Goal: Transaction & Acquisition: Subscribe to service/newsletter

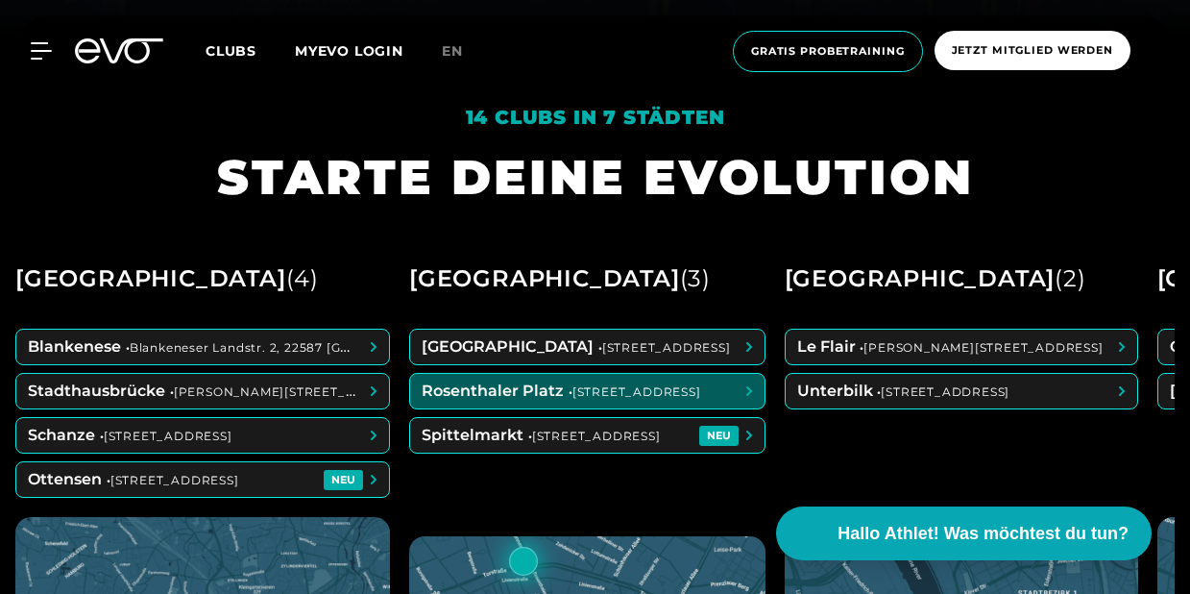
click at [546, 398] on span at bounding box center [587, 391] width 354 height 35
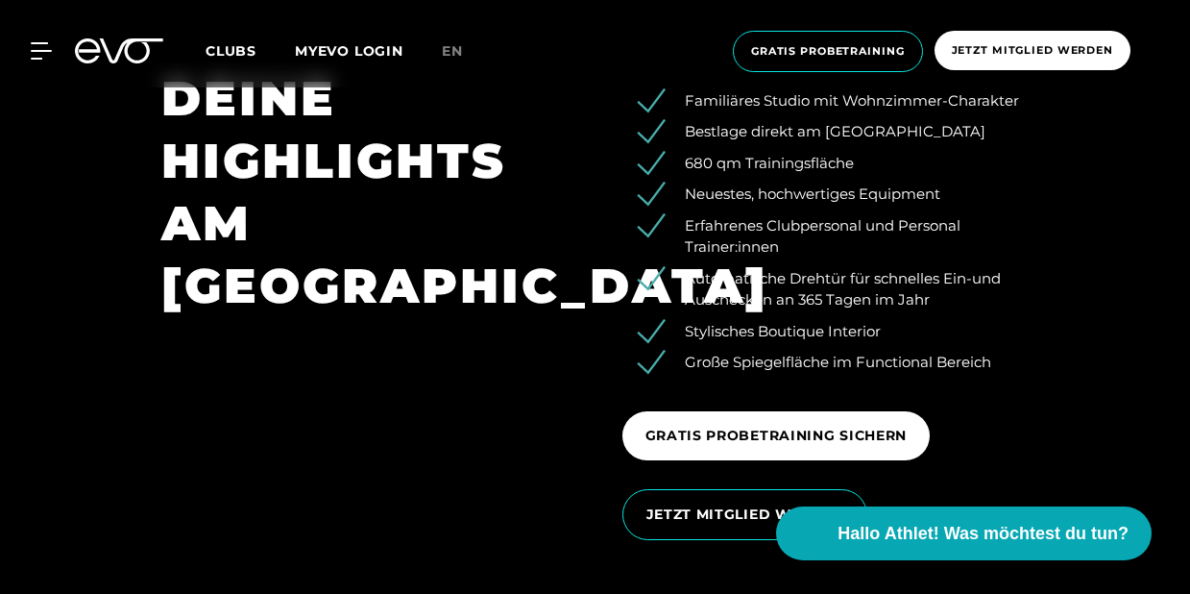
scroll to position [2589, 0]
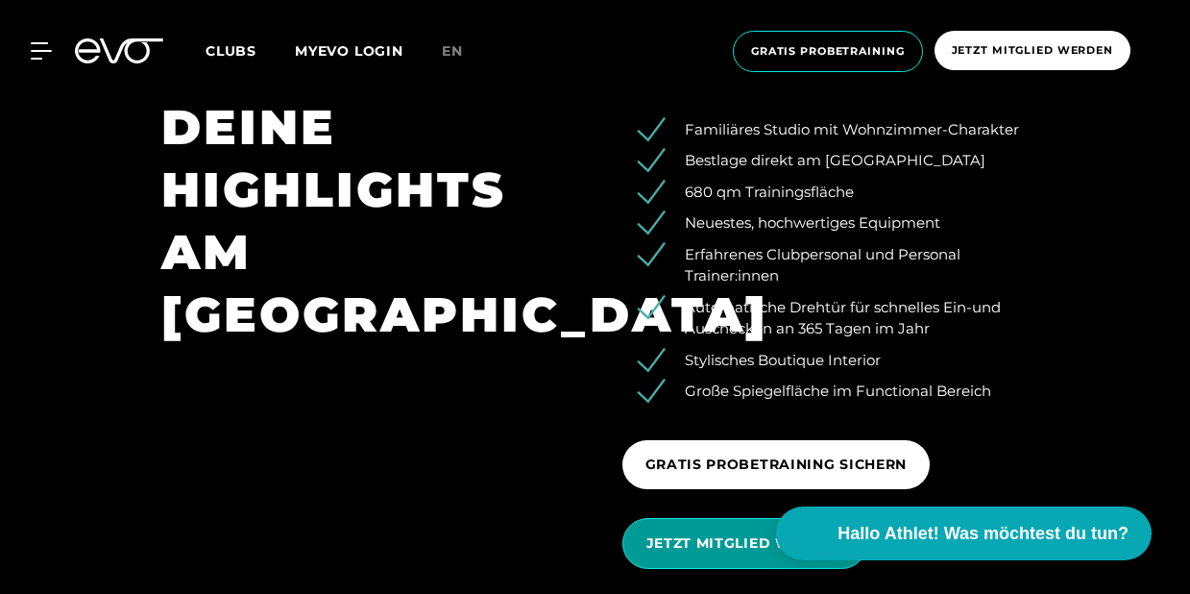
click at [648, 542] on span "JETZT MITGLIED WERDEN" at bounding box center [746, 543] width 198 height 20
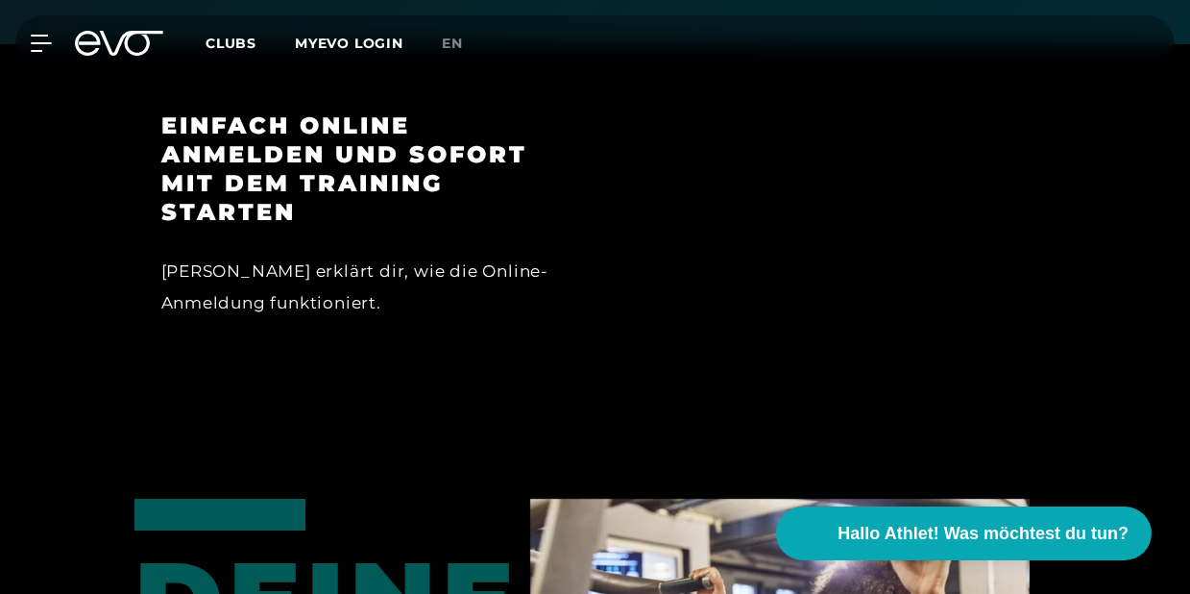
scroll to position [2456, 0]
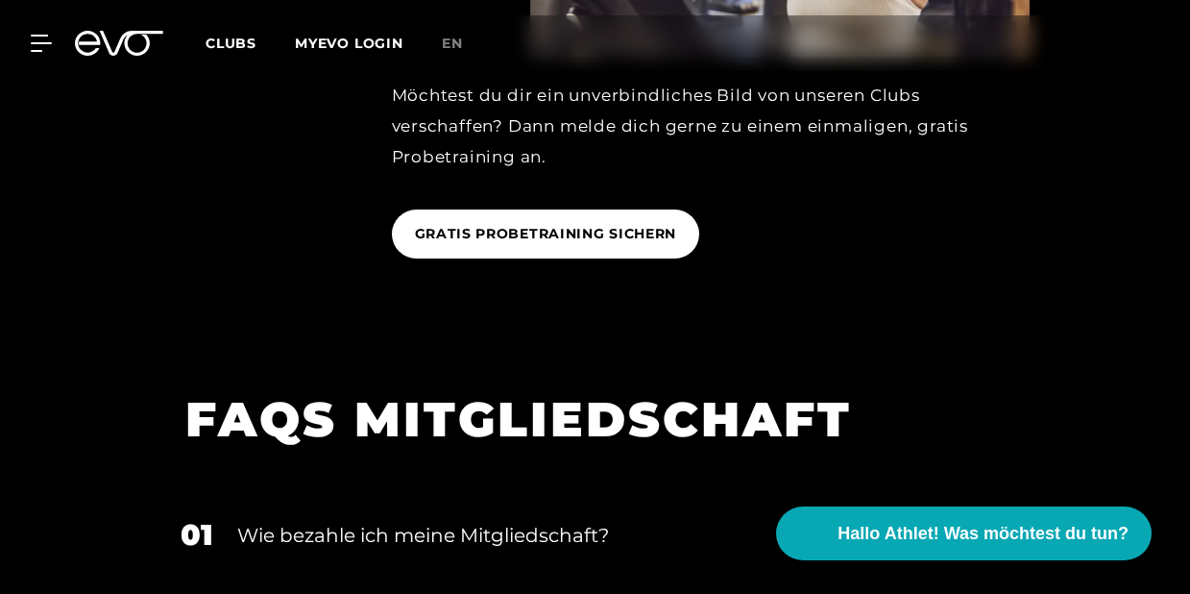
click at [33, 54] on div "MyEVO Login Über EVO Mitgliedschaften Probetraining TAGESPASS EVO Studios [GEOG…" at bounding box center [595, 43] width 1183 height 56
click at [35, 36] on icon at bounding box center [45, 43] width 27 height 15
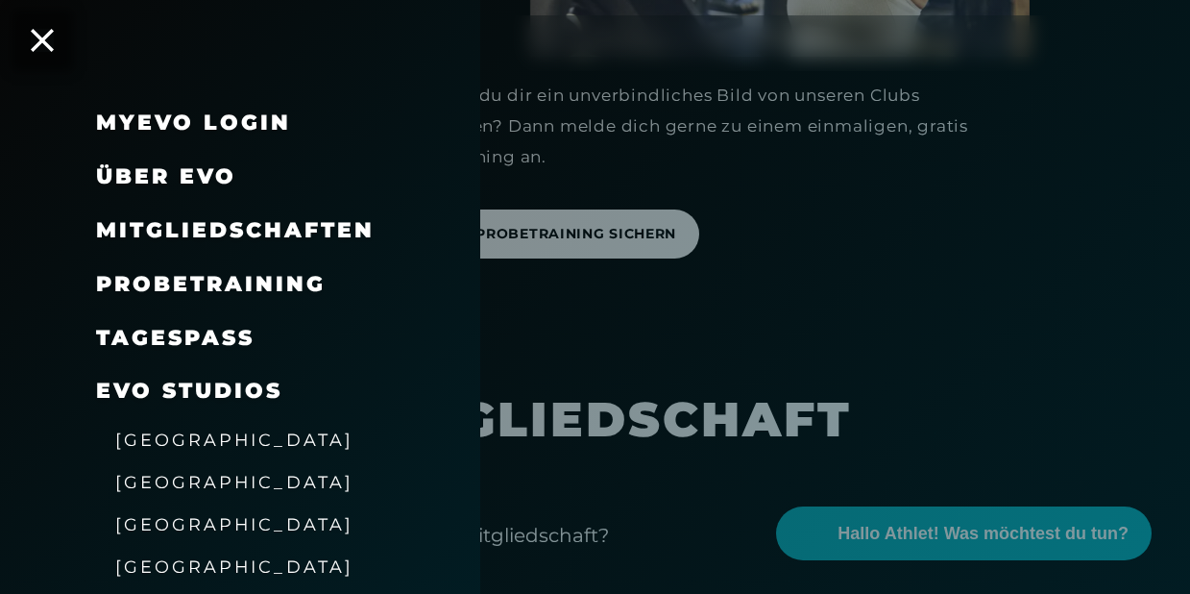
click at [233, 240] on span "Mitgliedschaften" at bounding box center [235, 230] width 279 height 26
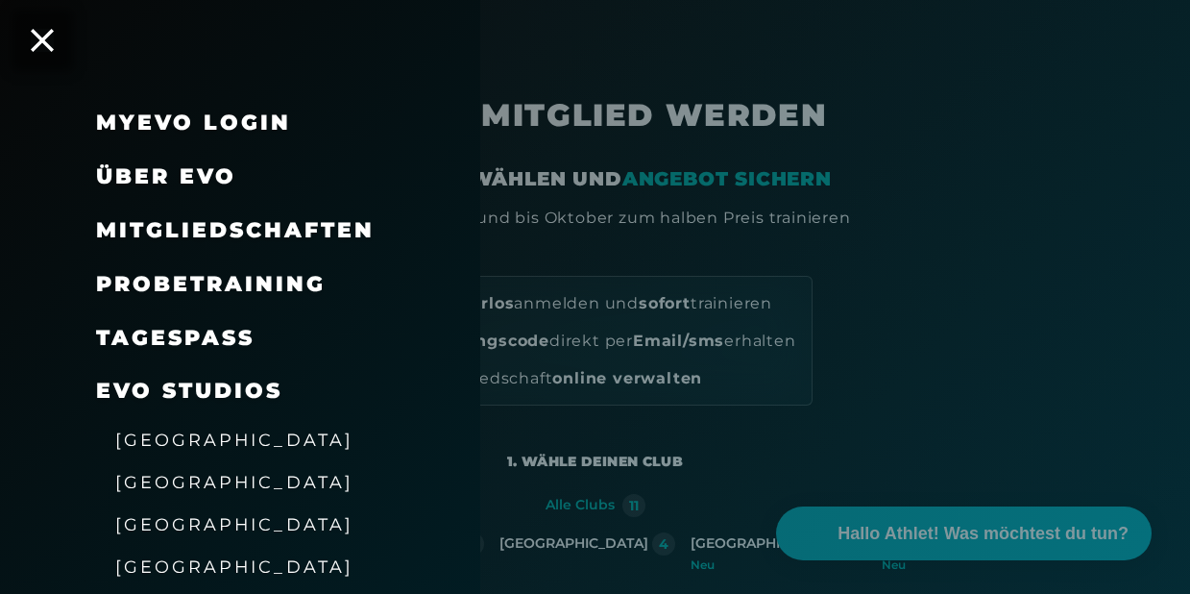
click at [805, 245] on div at bounding box center [595, 297] width 1190 height 594
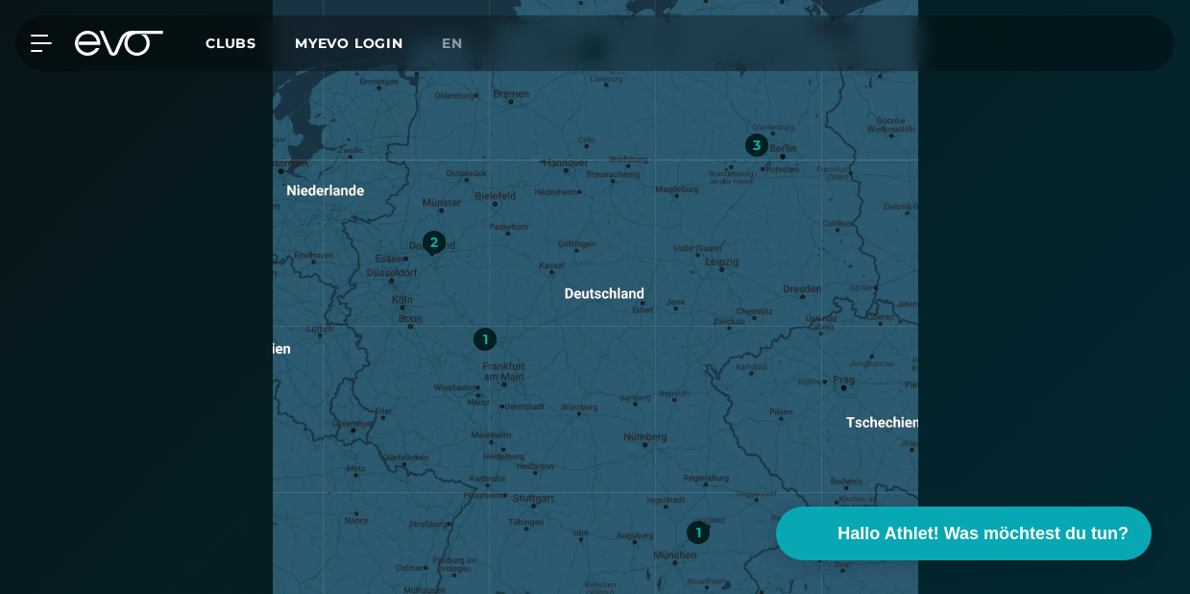
scroll to position [356, 0]
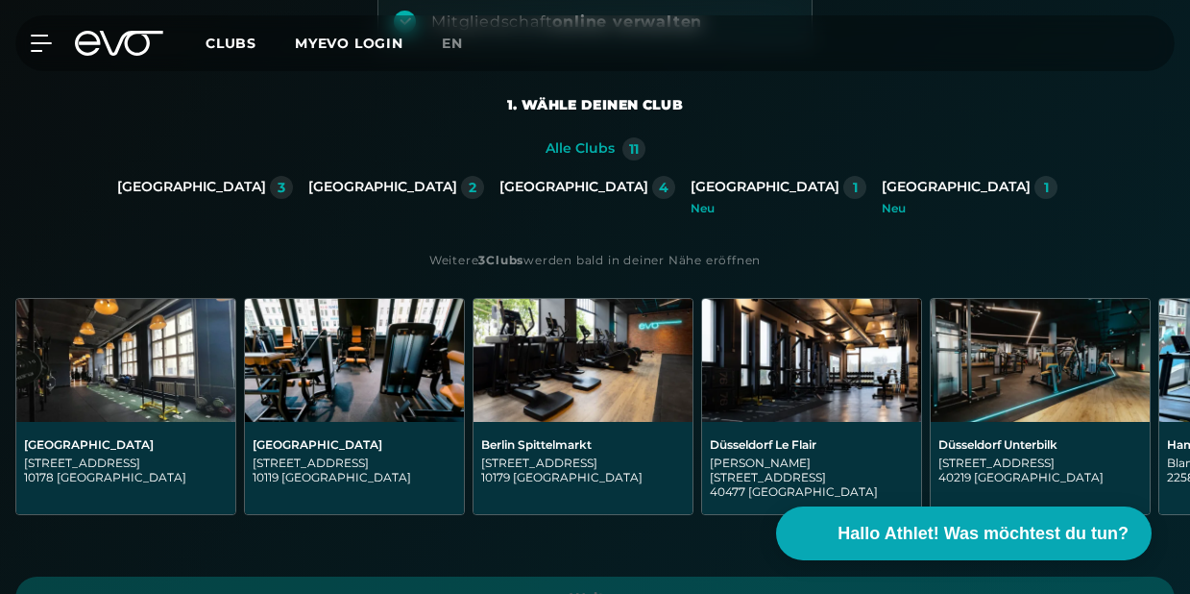
click at [379, 434] on div "[GEOGRAPHIC_DATA][STREET_ADDRESS]" at bounding box center [354, 468] width 219 height 92
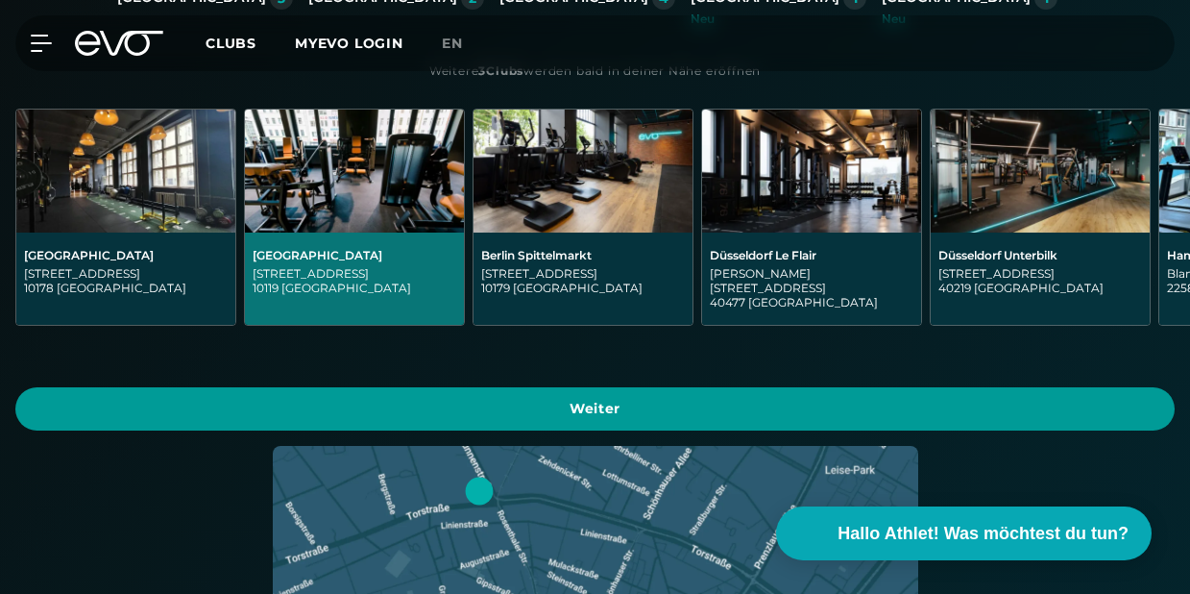
click at [488, 399] on span "Weiter" at bounding box center [594, 409] width 1113 height 20
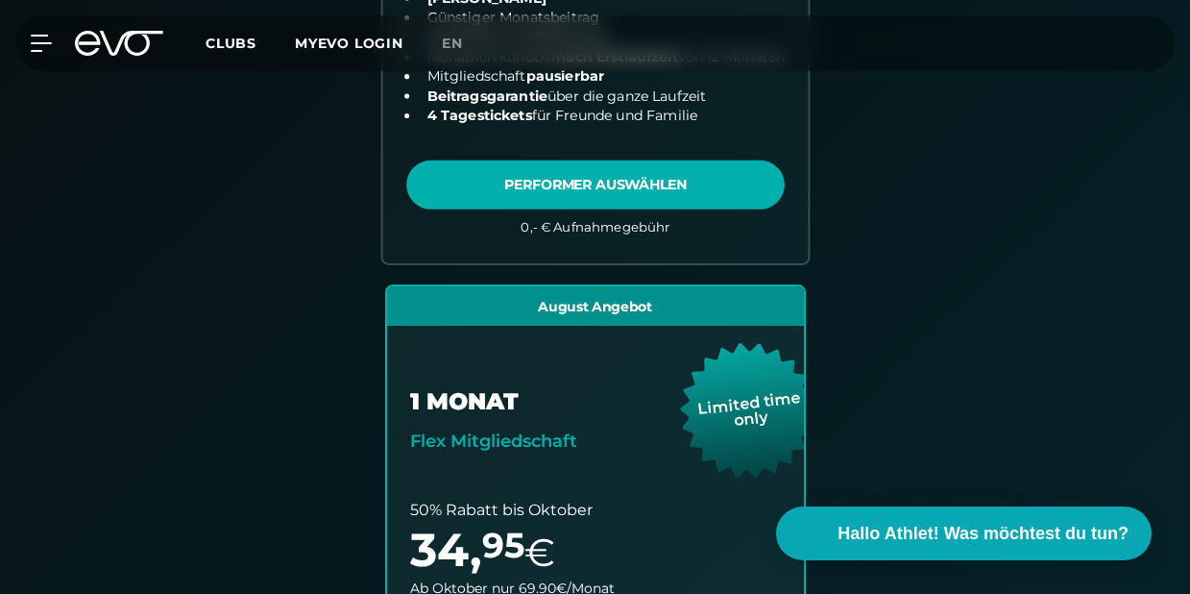
scroll to position [976, 0]
